Goal: Transaction & Acquisition: Book appointment/travel/reservation

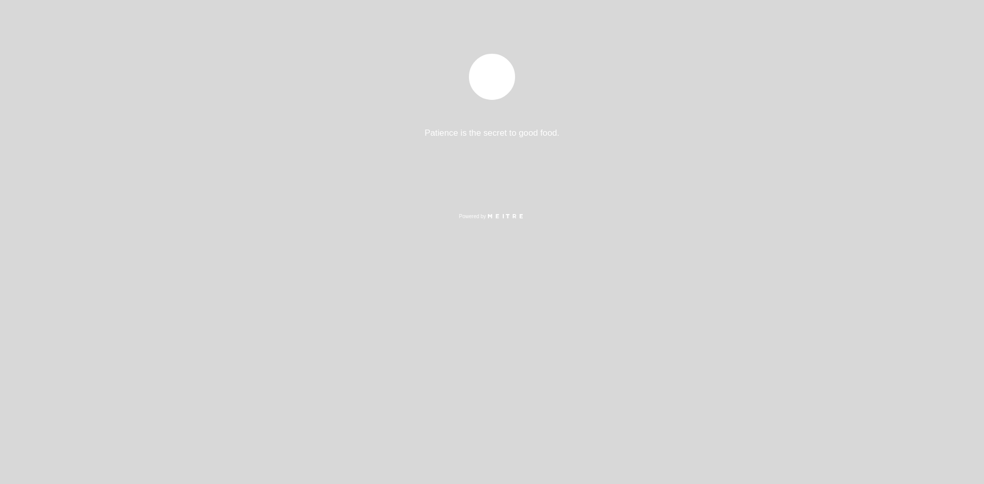
select select "pt"
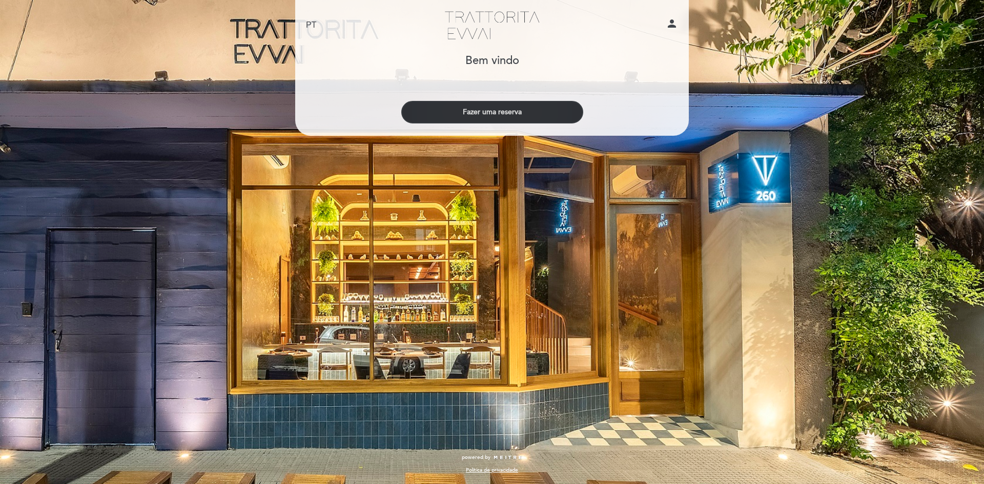
click at [496, 111] on button "Fazer uma reserva" at bounding box center [492, 112] width 182 height 23
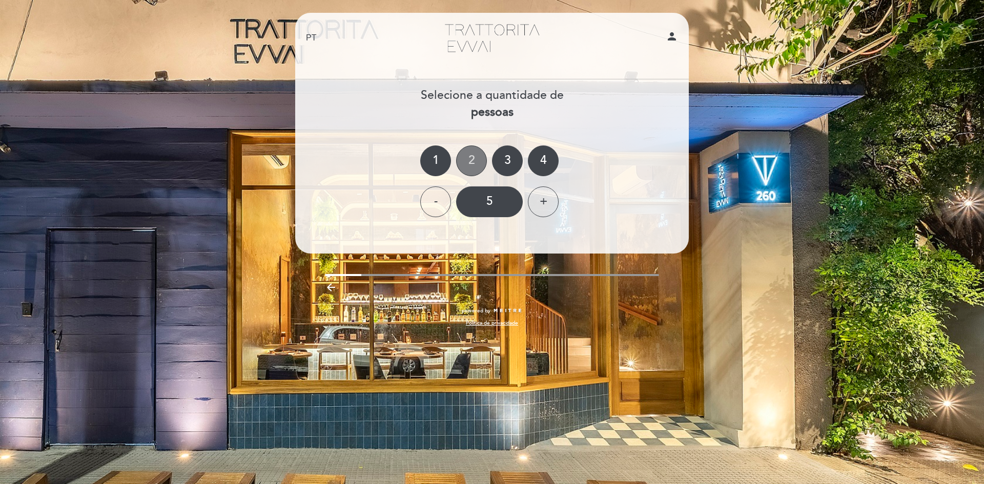
click at [466, 159] on div "2" at bounding box center [471, 161] width 31 height 31
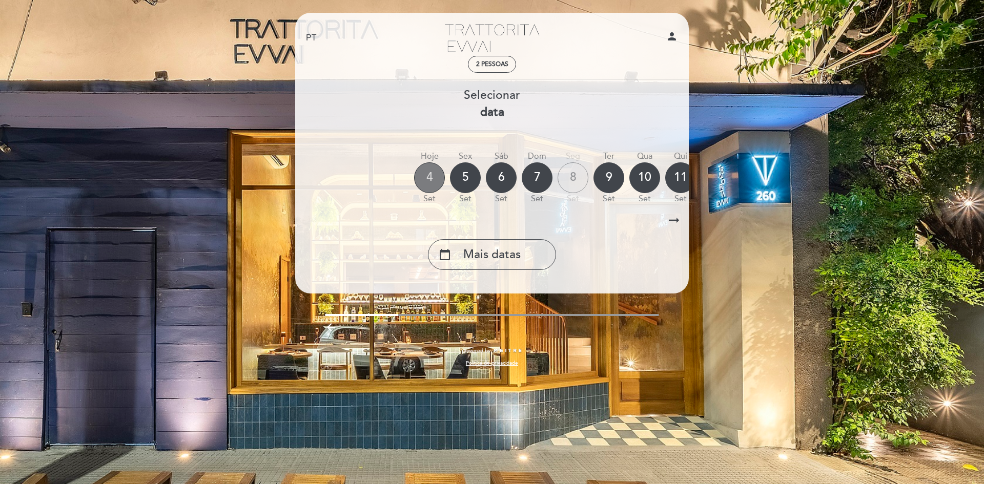
click at [425, 183] on div "4" at bounding box center [429, 177] width 31 height 31
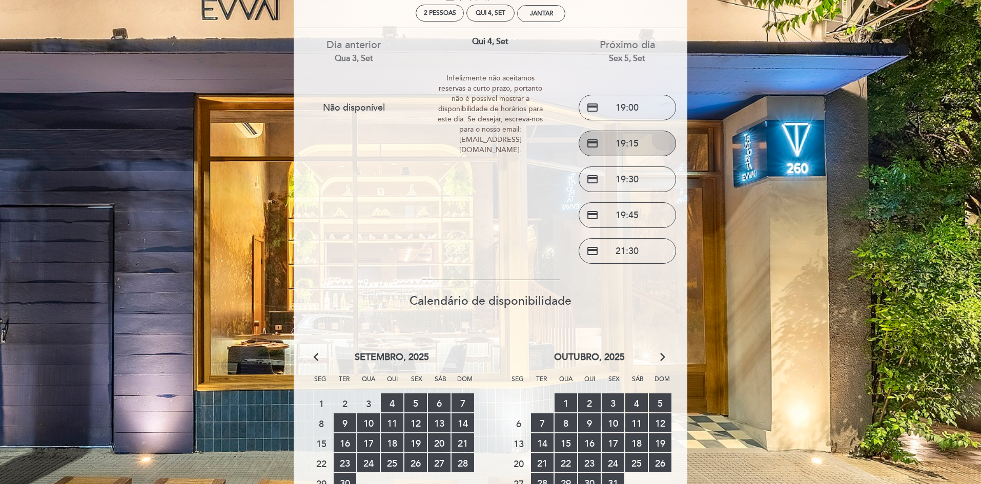
scroll to position [103, 0]
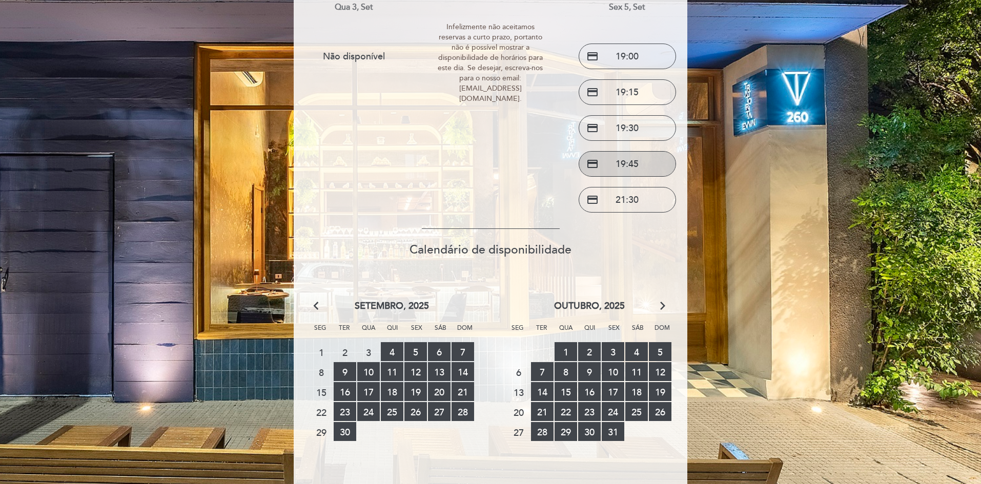
click at [637, 164] on button "credit_card 19:45" at bounding box center [627, 164] width 97 height 26
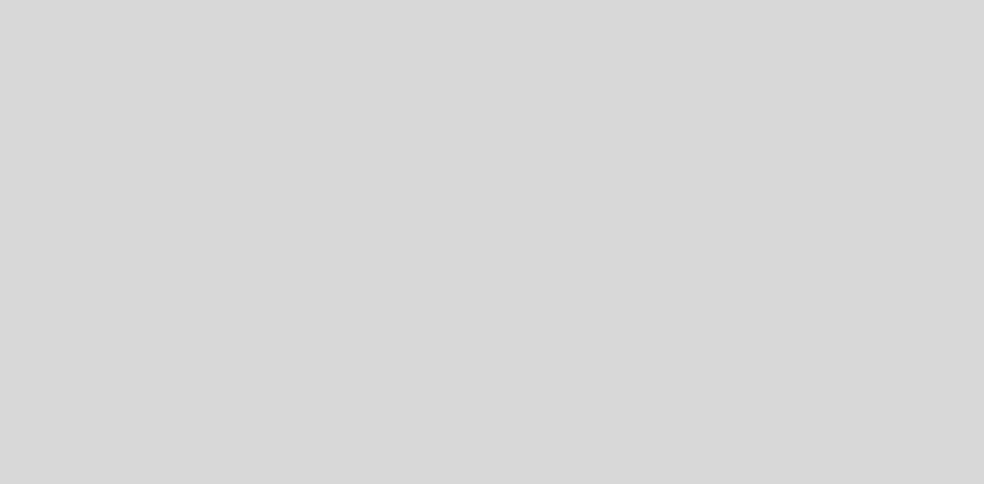
select select "pt"
